Goal: Navigation & Orientation: Go to known website

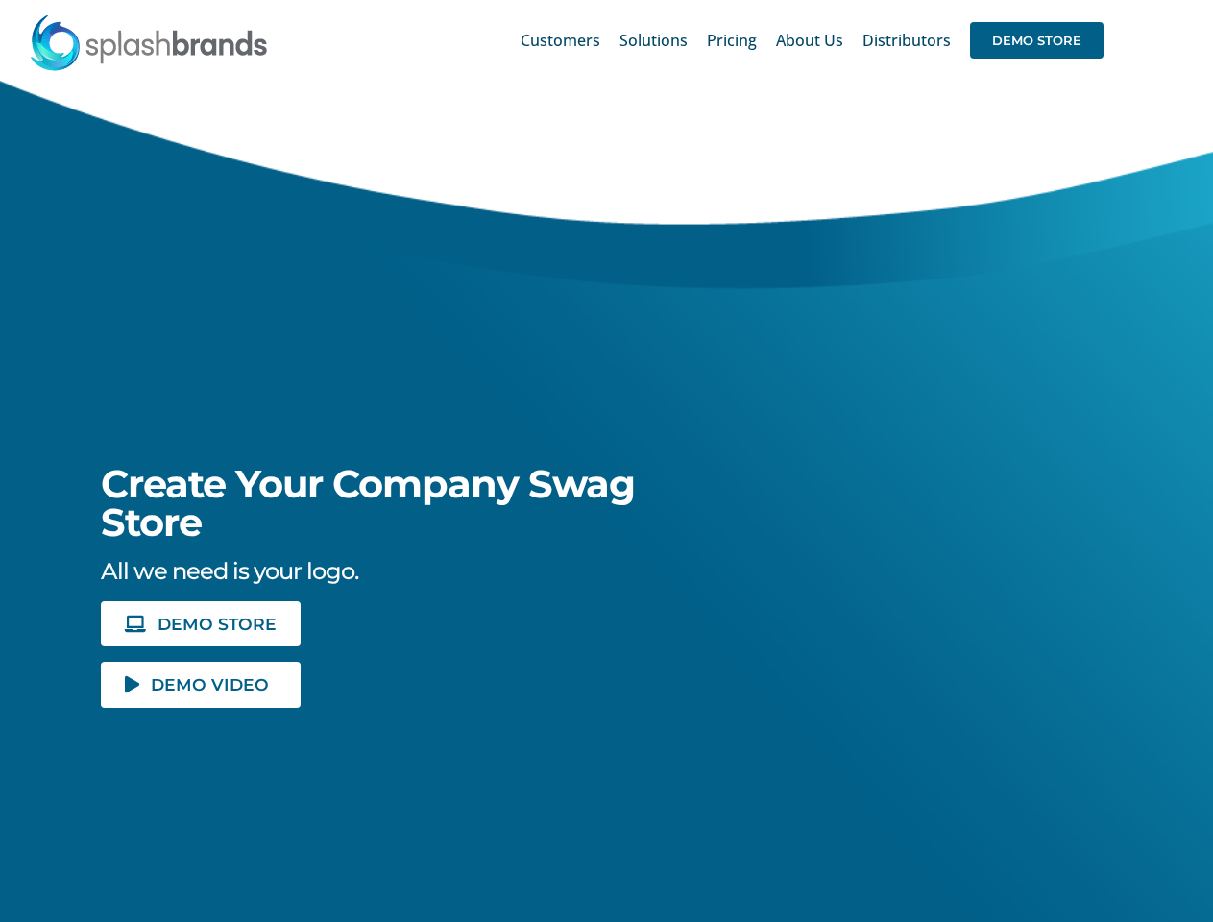
click at [1096, 0] on div "Search for: * Customers Solutions Stores New Hire Kits Manufacturing Store Mark…" at bounding box center [607, 40] width 1156 height 81
click at [1037, 40] on span "DEMO STORE" at bounding box center [1037, 40] width 134 height 37
click at [200, 624] on span "DEMO STORE" at bounding box center [217, 624] width 119 height 16
click at [201, 684] on span "DEMO VIDEO" at bounding box center [210, 684] width 118 height 16
